Goal: Information Seeking & Learning: Understand process/instructions

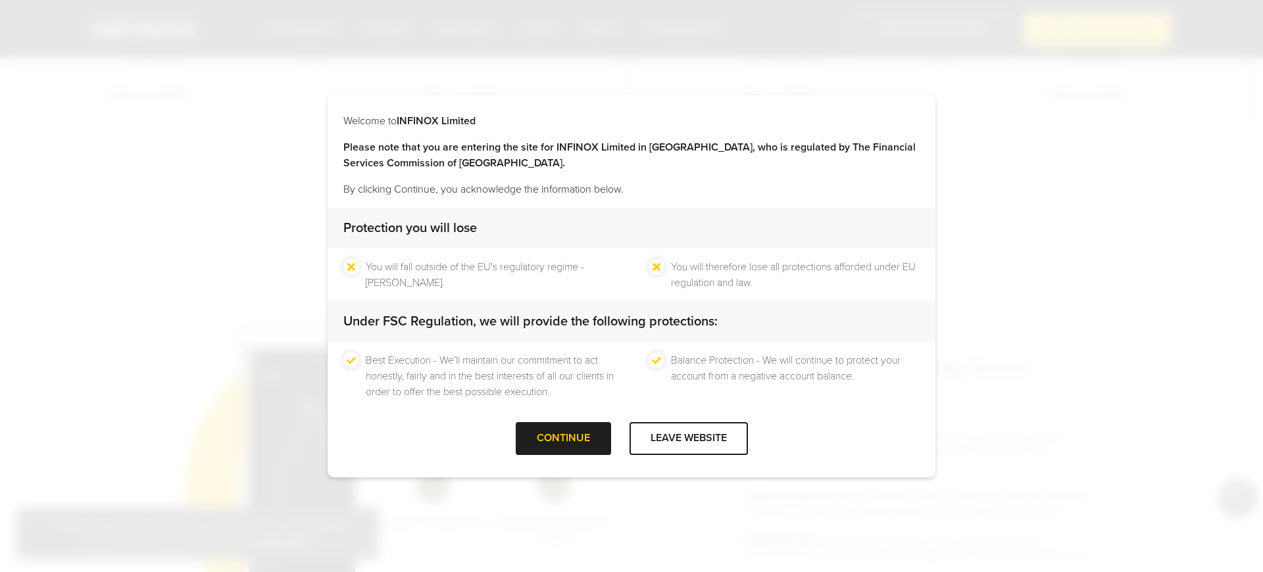
click at [440, 401] on div "Best Execution - We’ll maintain our commitment to act honestly, fairly and in t…" at bounding box center [632, 376] width 608 height 68
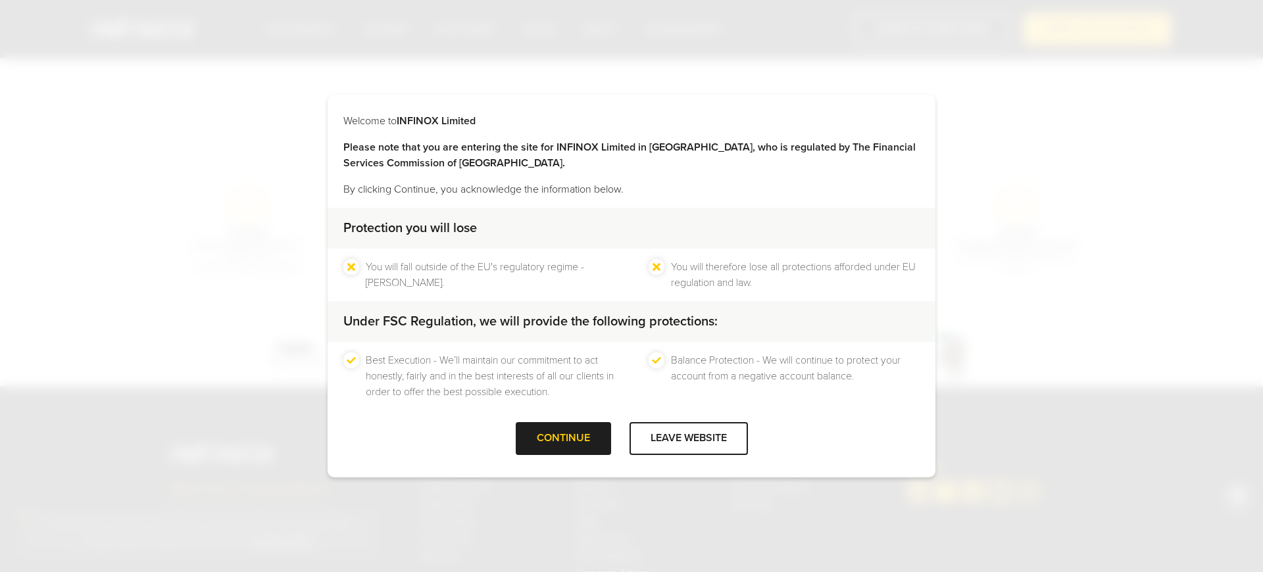
click at [440, 403] on div "Best Execution - We’ll maintain our commitment to act honestly, fairly and in t…" at bounding box center [632, 376] width 608 height 68
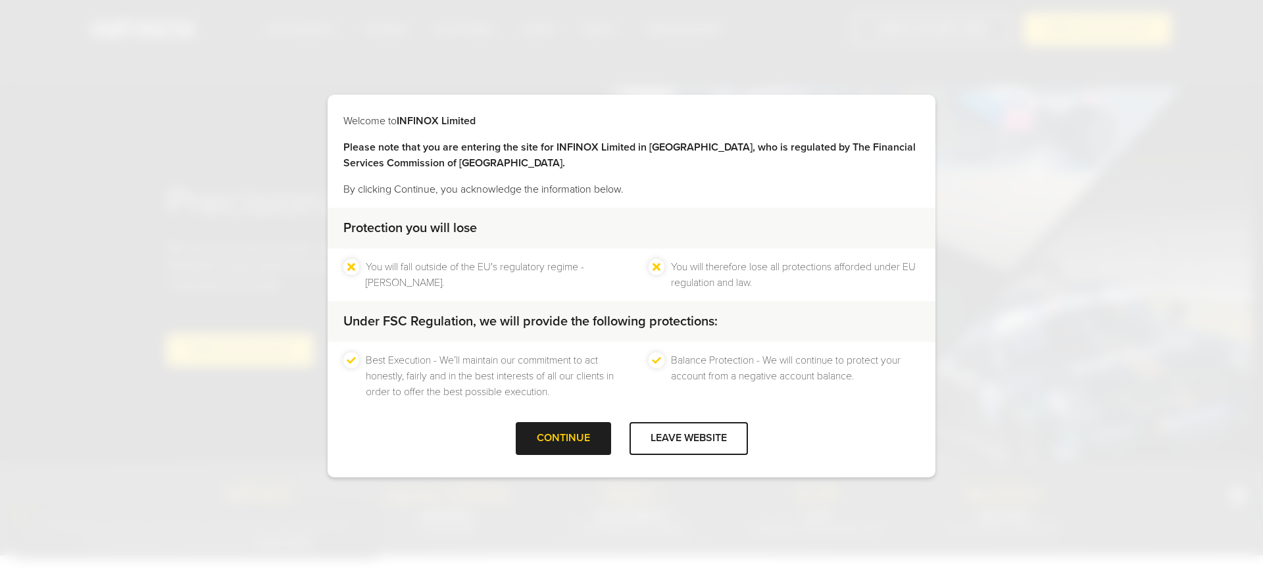
scroll to position [4132, 0]
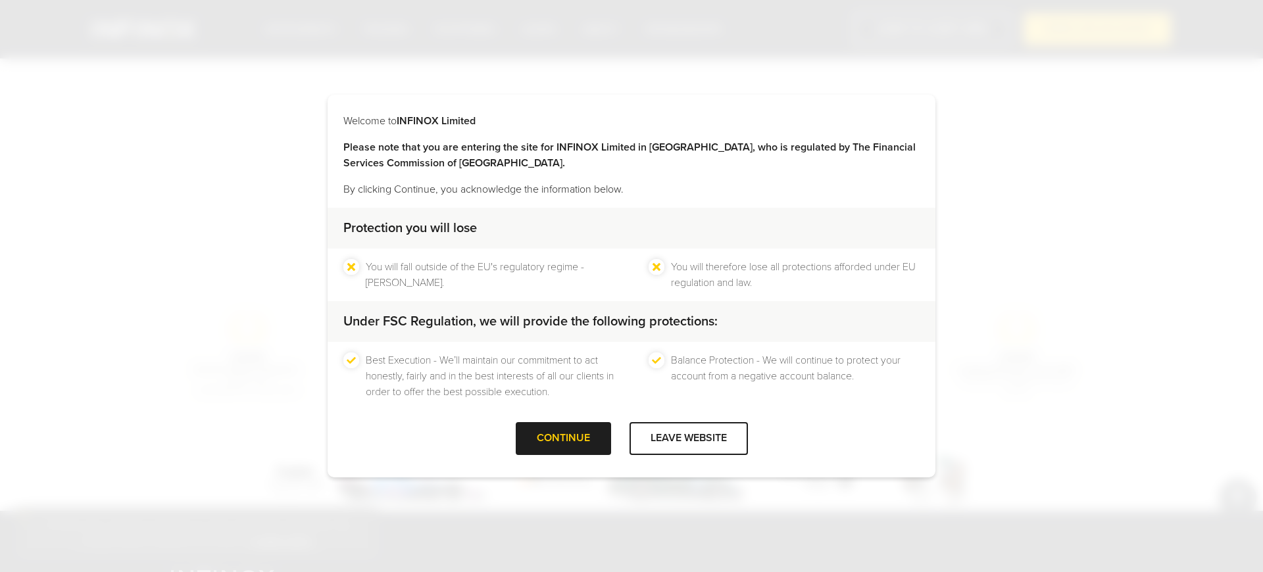
click at [440, 497] on div "Welcome to INFINOX Limited Please note that you are entering the site for INFIN…" at bounding box center [631, 286] width 1263 height 572
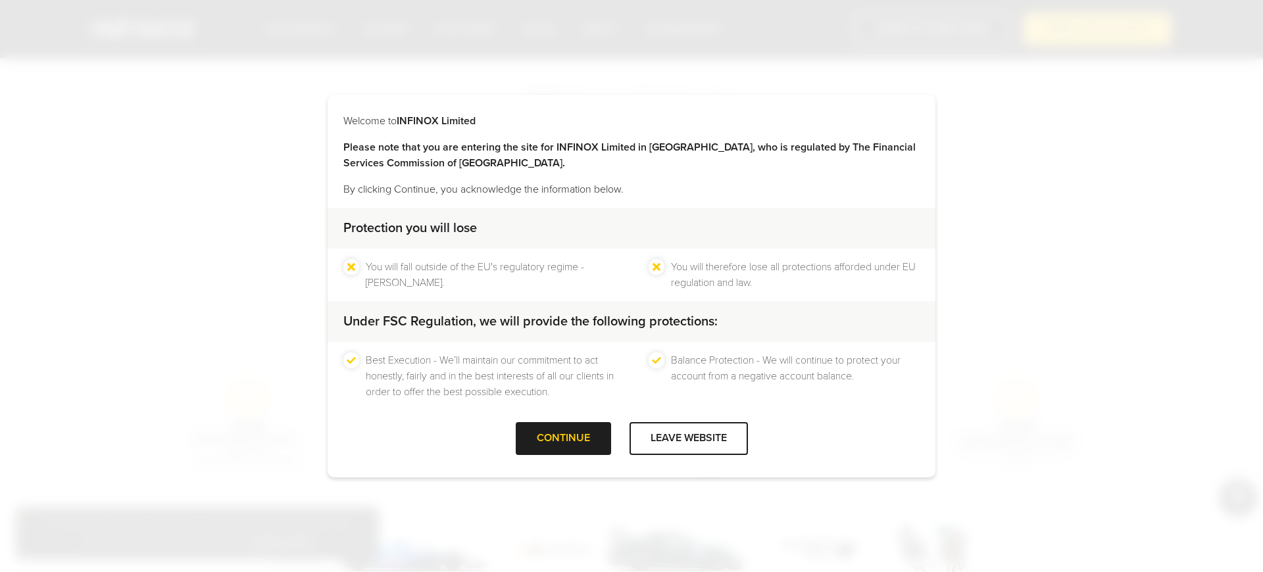
scroll to position [4198, 0]
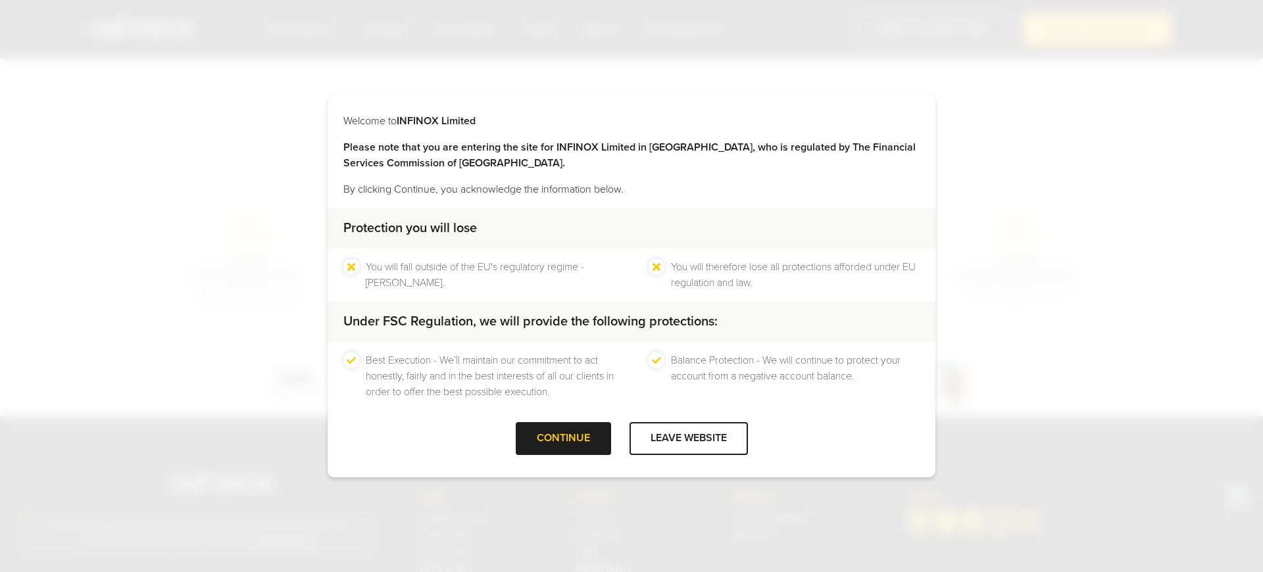
click at [232, 286] on div "Welcome to INFINOX Limited Please note that you are entering the site for INFIN…" at bounding box center [631, 286] width 1263 height 572
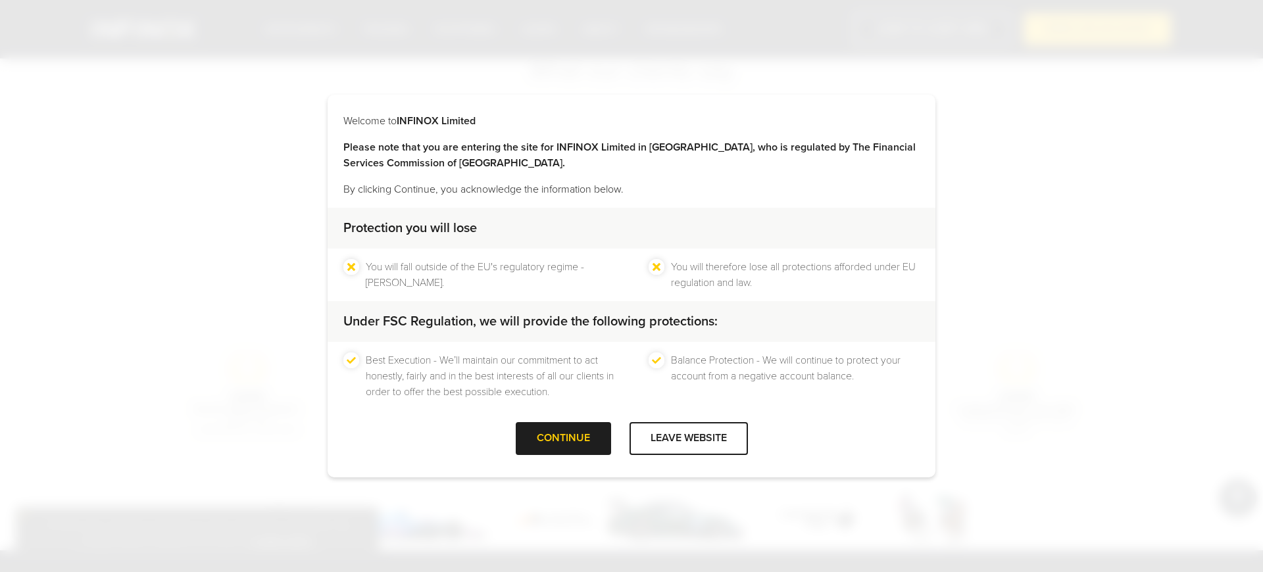
scroll to position [4230, 0]
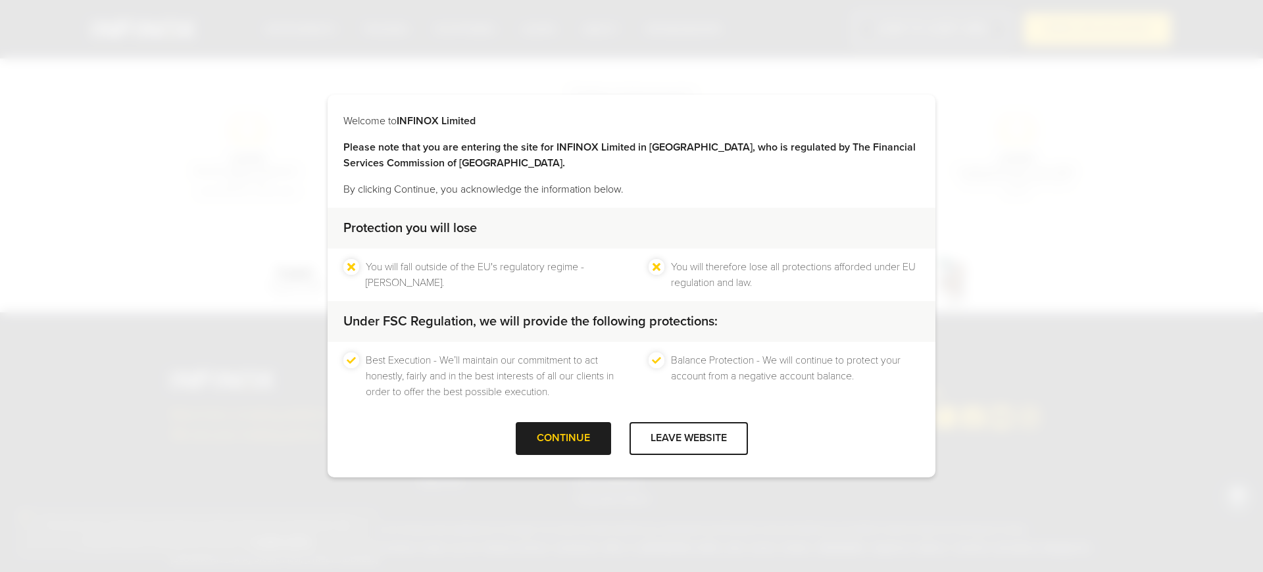
click at [632, 216] on div "Protection you will lose" at bounding box center [632, 228] width 608 height 41
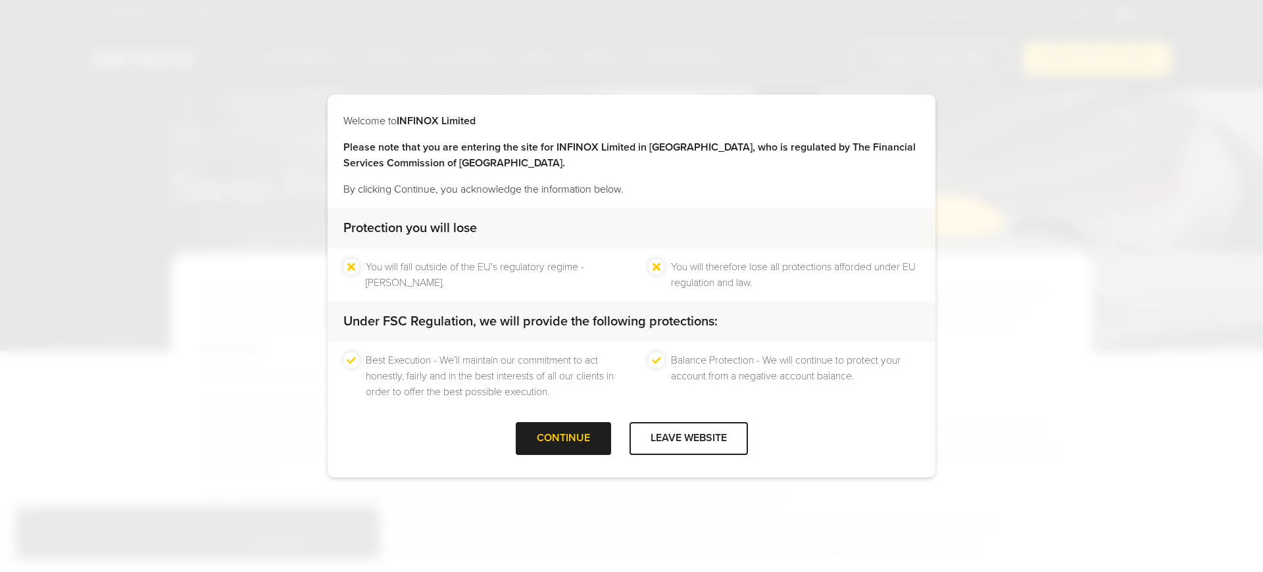
click at [632, 187] on p "By clicking Continue, you acknowledge the information below." at bounding box center [631, 190] width 576 height 16
